Goal: Navigation & Orientation: Find specific page/section

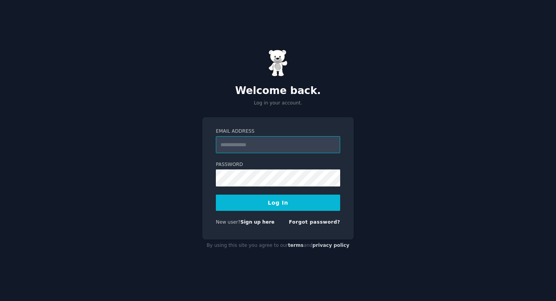
click at [0, 300] on com-1password-button at bounding box center [0, 301] width 0 height 0
type input "**********"
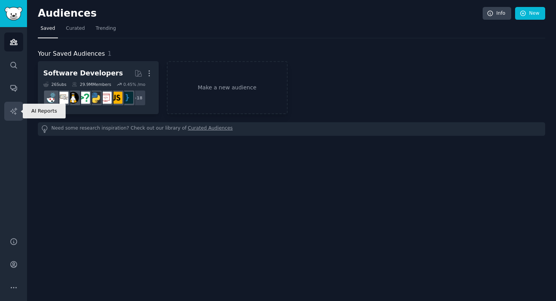
click at [12, 105] on link "AI Reports" at bounding box center [13, 111] width 19 height 19
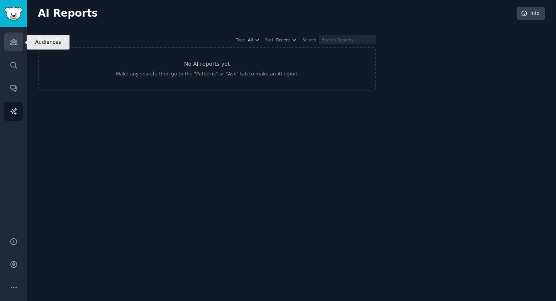
click at [15, 38] on icon "Sidebar" at bounding box center [14, 42] width 8 height 8
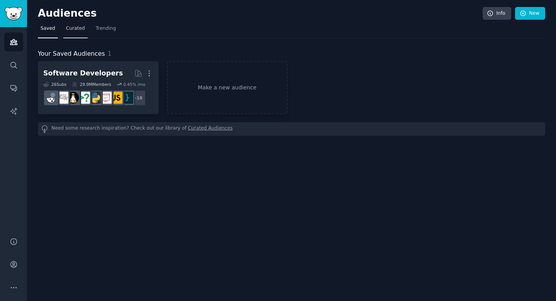
click at [82, 29] on span "Curated" at bounding box center [75, 28] width 19 height 7
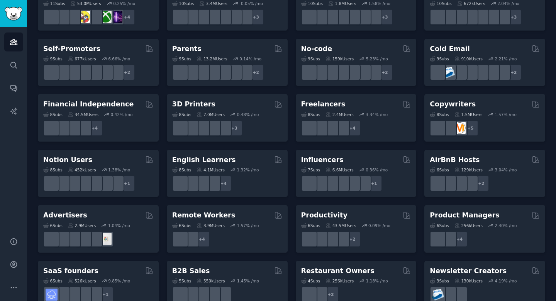
scroll to position [318, 0]
